Goal: Information Seeking & Learning: Find specific fact

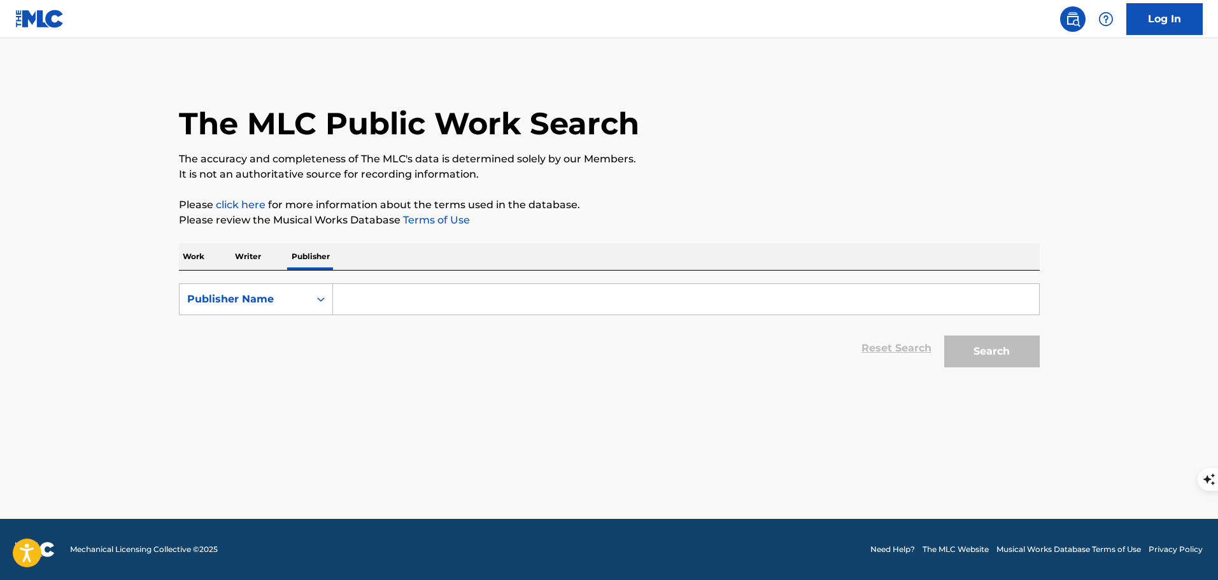
click at [199, 254] on p "Work" at bounding box center [193, 256] width 29 height 27
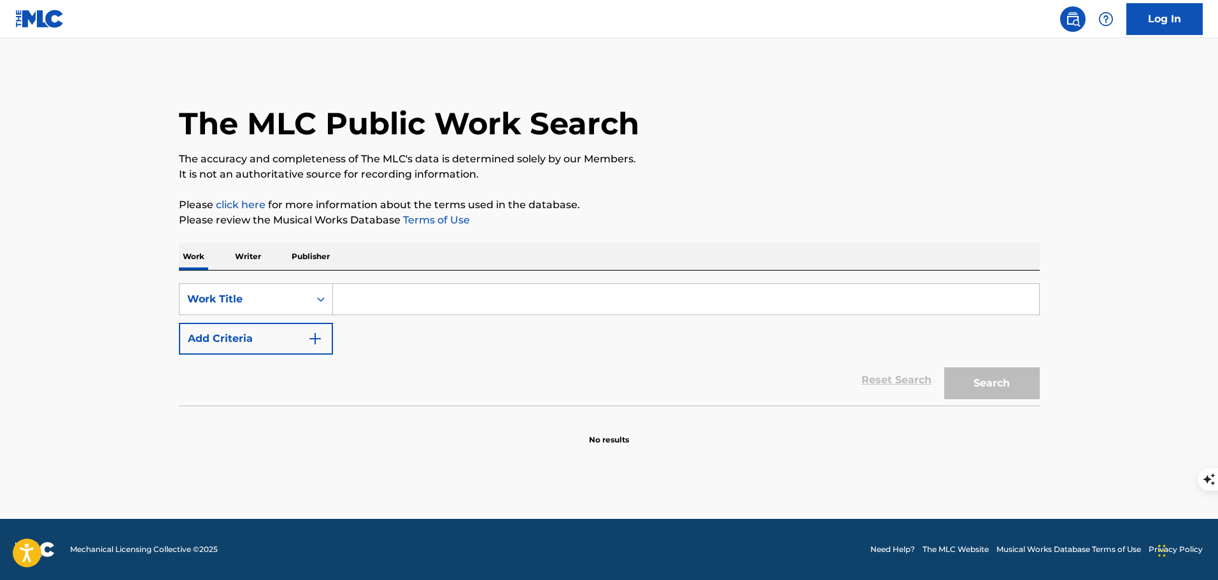
click at [373, 294] on input "Search Form" at bounding box center [686, 299] width 706 height 31
type input "Shake It Off"
click at [326, 346] on button "Add Criteria" at bounding box center [256, 339] width 154 height 32
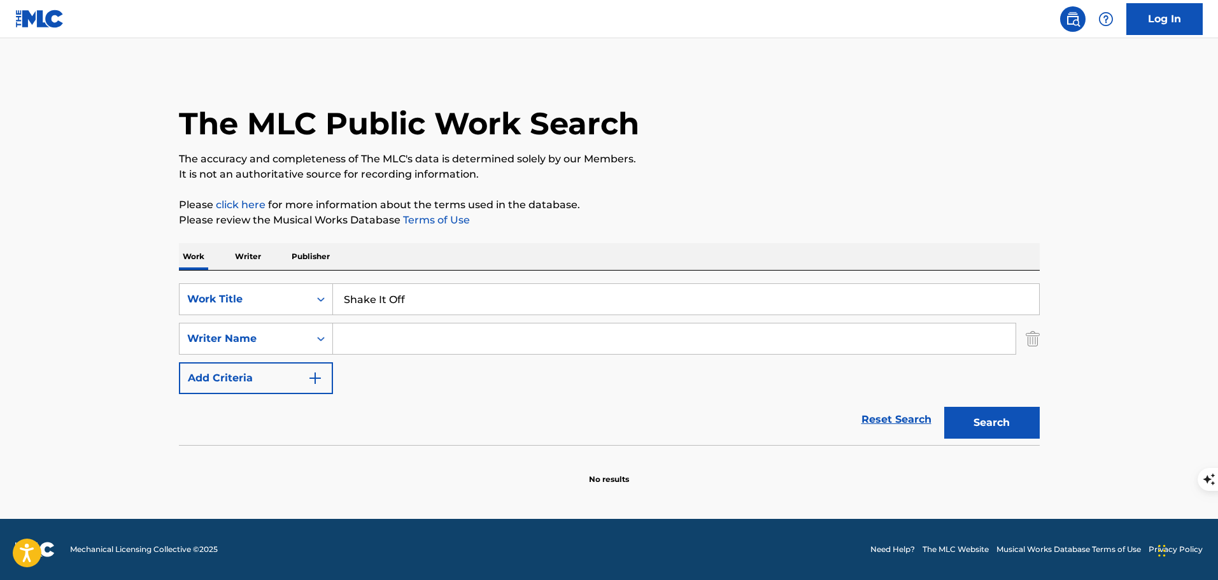
click at [374, 345] on input "Search Form" at bounding box center [674, 339] width 683 height 31
type input "Swift"
click at [944, 407] on button "Search" at bounding box center [992, 423] width 96 height 32
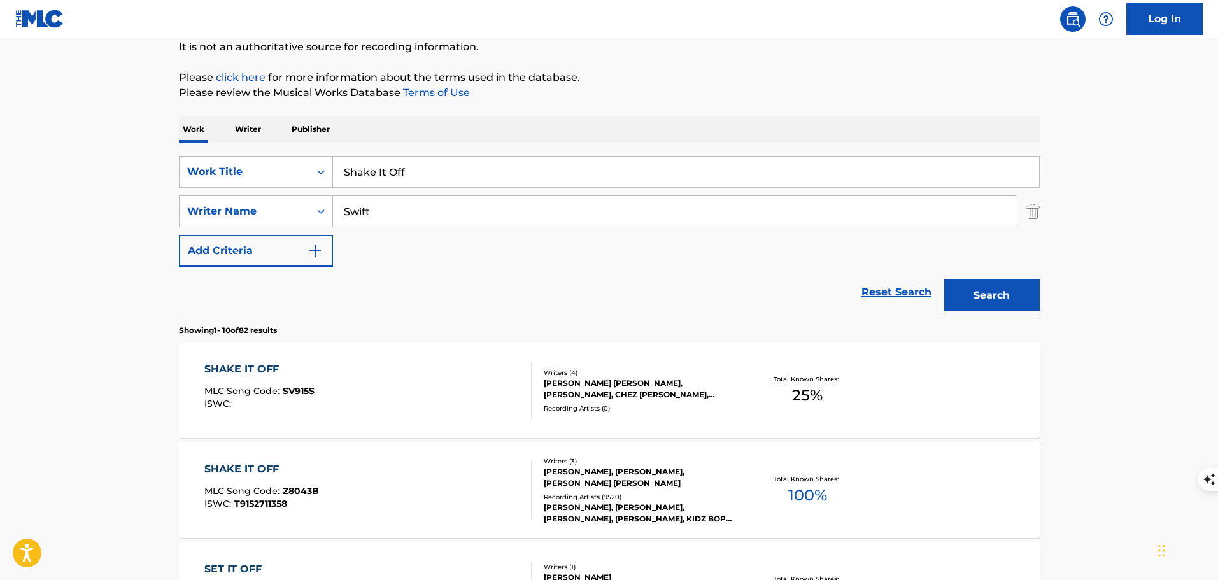
scroll to position [255, 0]
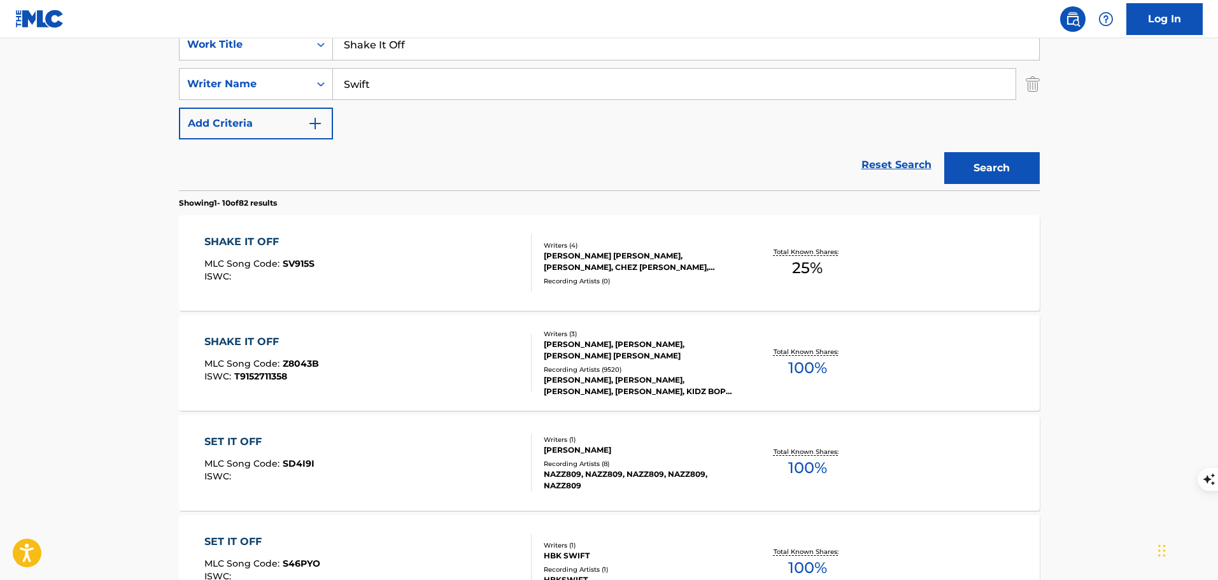
click at [435, 345] on div "SHAKE IT OFF MLC Song Code : Z8043B ISWC : T9152711358" at bounding box center [367, 362] width 327 height 57
